Goal: Information Seeking & Learning: Learn about a topic

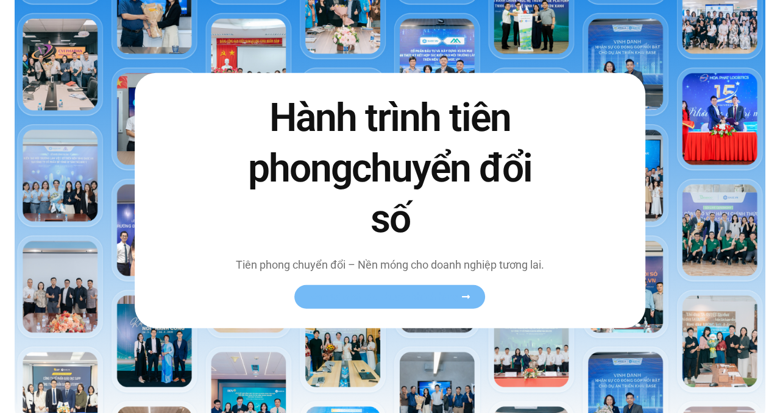
click at [355, 308] on link "Xem toàn bộ câu chuyện khách hàng" at bounding box center [390, 297] width 191 height 24
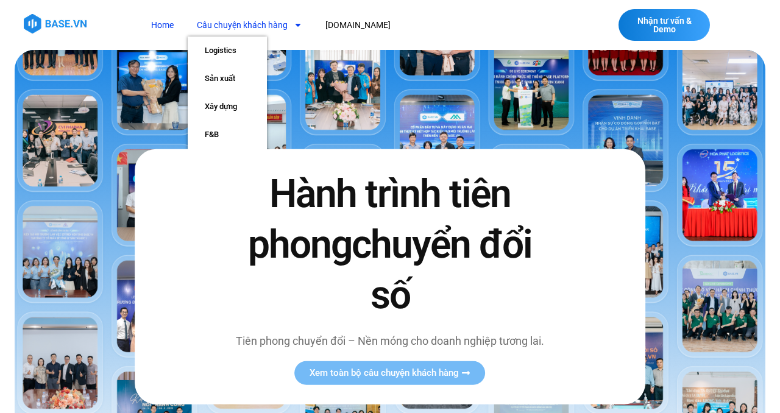
click at [298, 23] on icon "Menu" at bounding box center [298, 25] width 9 height 9
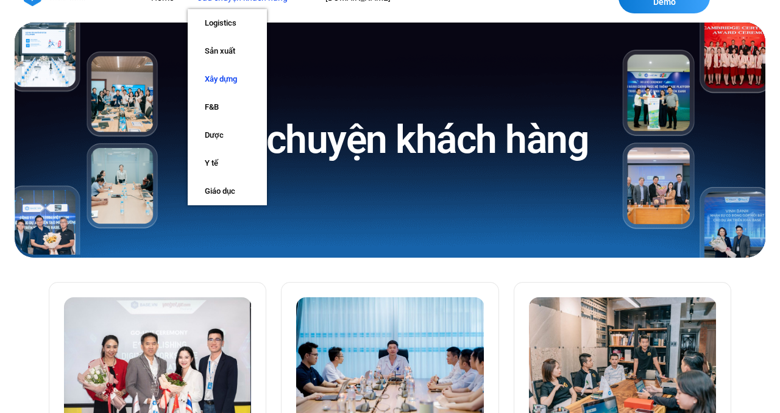
scroll to position [34, 0]
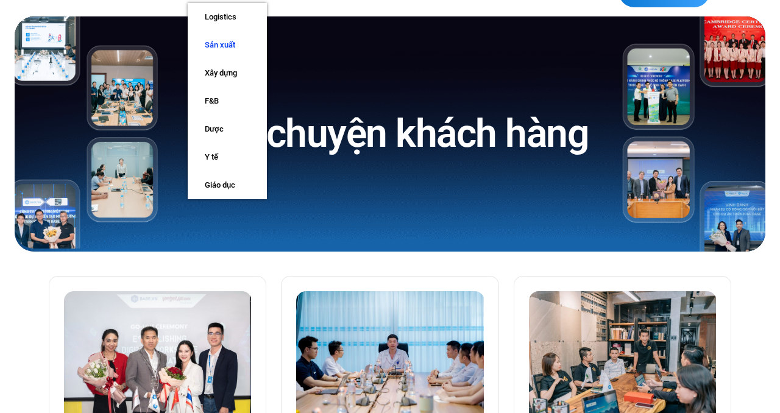
click at [230, 43] on link "Sản xuất" at bounding box center [227, 45] width 79 height 28
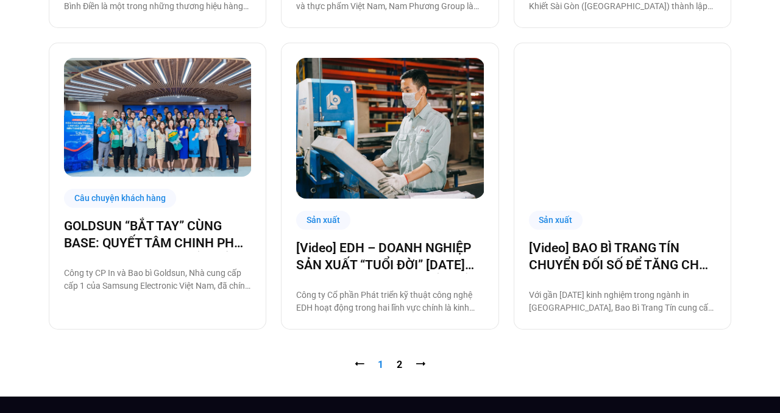
scroll to position [1174, 0]
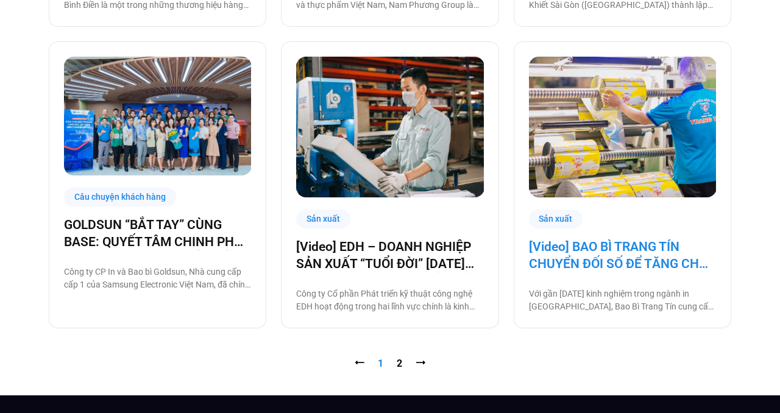
click at [597, 252] on link "[Video] BAO BÌ TRANG TÍN CHUYỂN ĐỐI SỐ ĐỂ TĂNG CHẤT LƯỢNG, GIẢM CHI PHÍ" at bounding box center [622, 255] width 187 height 34
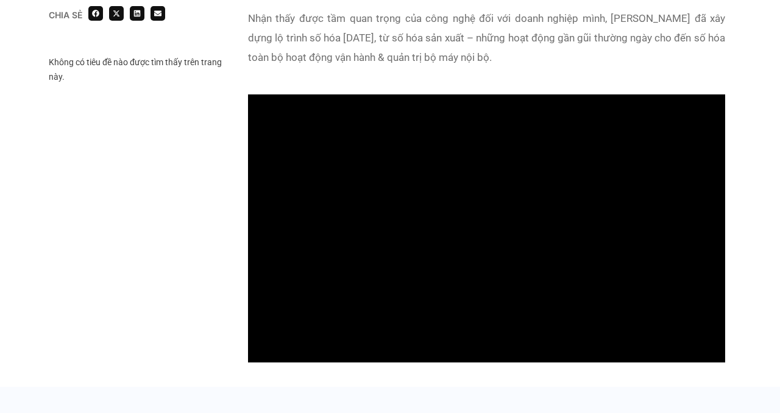
scroll to position [1147, 0]
